Goal: Navigation & Orientation: Find specific page/section

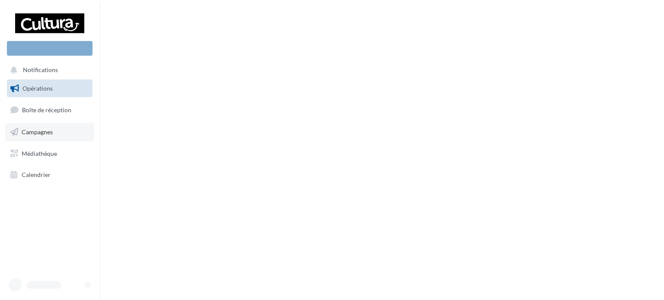
click at [70, 130] on link "Campagnes" at bounding box center [49, 132] width 89 height 18
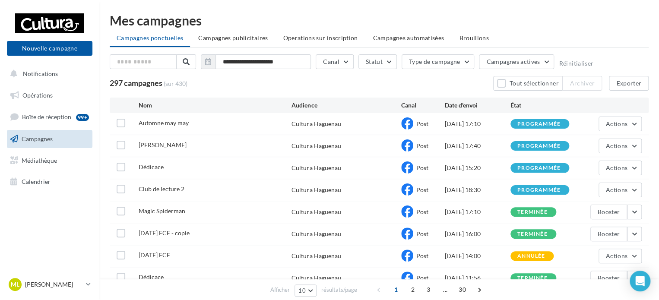
click at [443, 90] on div "297 campagnes (sur 430) Tout sélectionner Archiver Exporter" at bounding box center [379, 83] width 539 height 15
